Goal: Task Accomplishment & Management: Complete application form

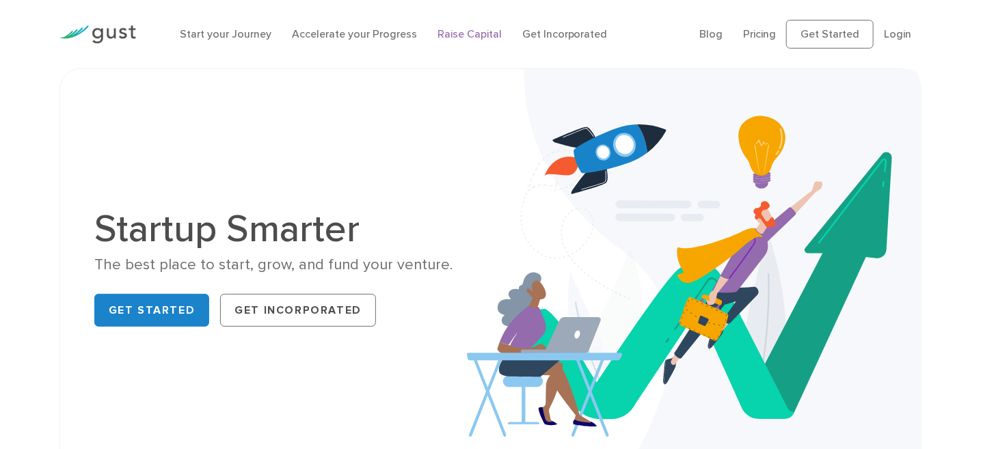
click at [472, 35] on link "Raise Capital" at bounding box center [469, 33] width 64 height 13
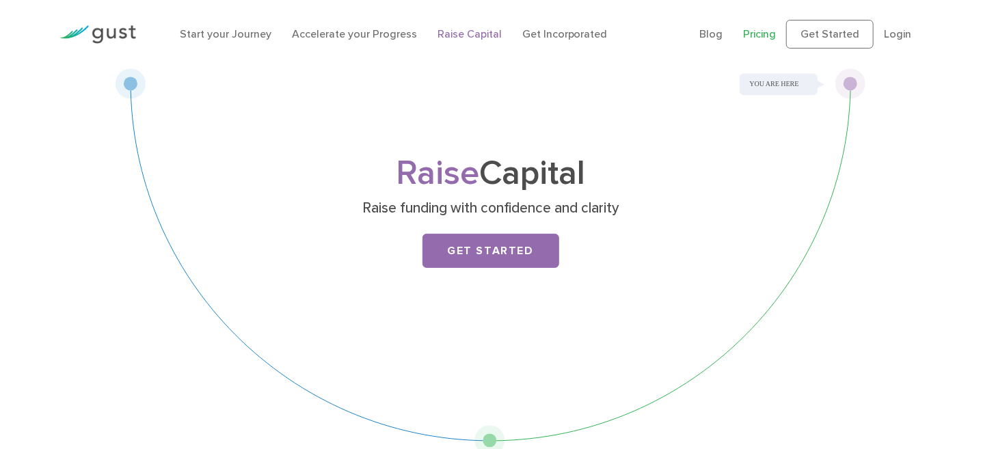
click at [764, 29] on link "Pricing" at bounding box center [759, 33] width 33 height 13
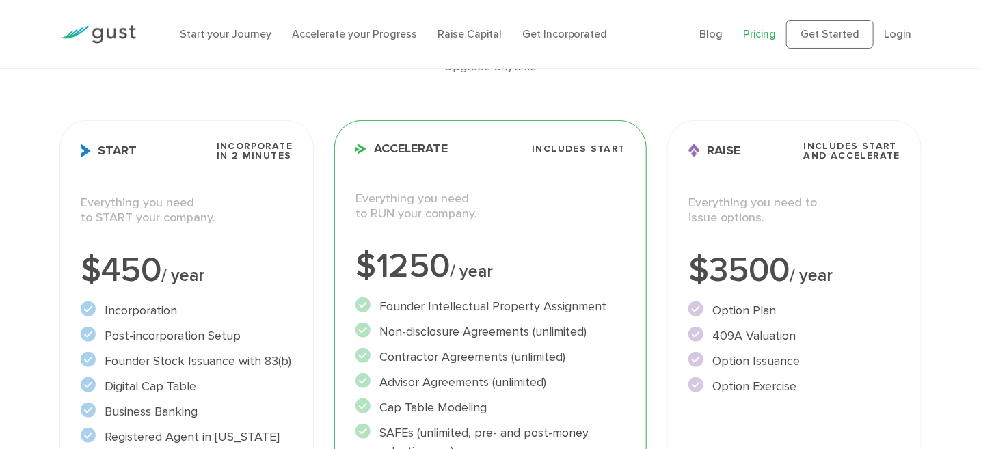
scroll to position [146, 0]
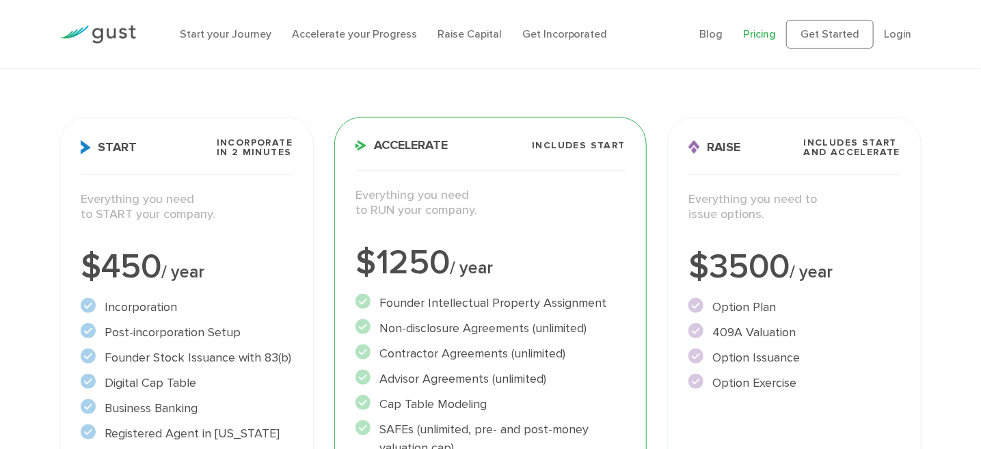
click at [719, 138] on h3 "Raise Includes START and ACCELERATE" at bounding box center [794, 156] width 212 height 37
click at [772, 142] on h3 "Raise Includes START and ACCELERATE" at bounding box center [794, 156] width 212 height 37
click at [481, 31] on link "Raise Capital" at bounding box center [469, 33] width 64 height 13
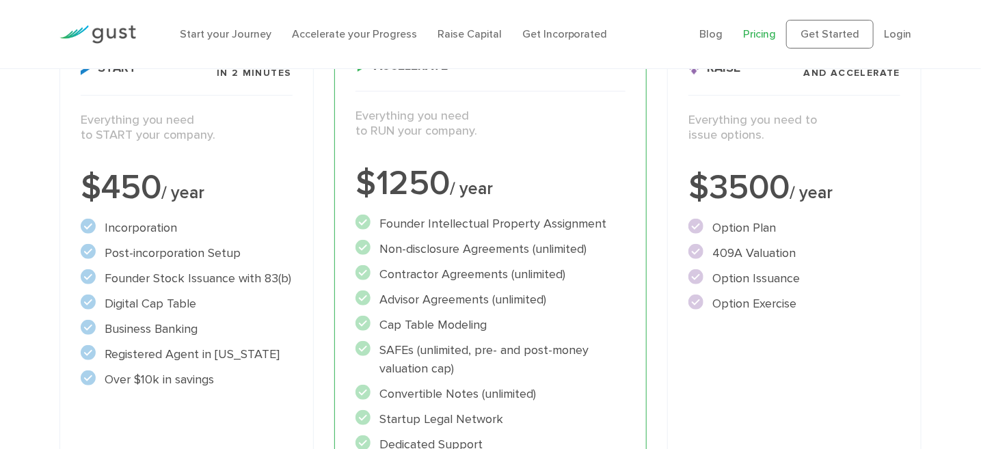
scroll to position [219, 0]
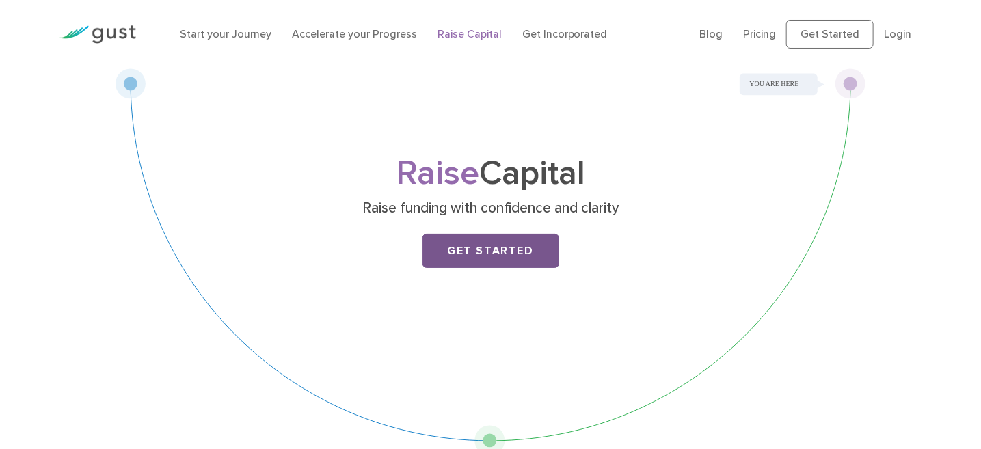
click at [508, 258] on link "Get Started" at bounding box center [490, 251] width 137 height 34
